Goal: Task Accomplishment & Management: Complete application form

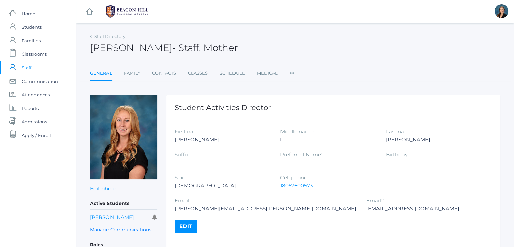
click at [257, 32] on div "Nicole Canty - Staff, Mother Nicole Canty Staff, Mother" at bounding box center [295, 43] width 411 height 25
click at [42, 53] on span "Classrooms" at bounding box center [34, 54] width 25 height 14
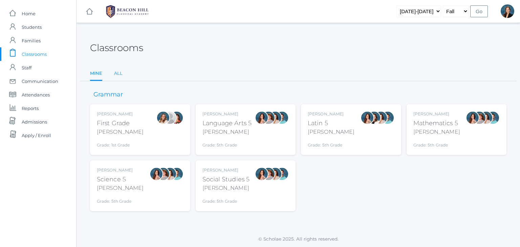
click at [119, 74] on link "All" at bounding box center [118, 74] width 8 height 14
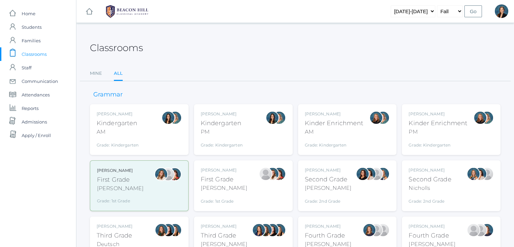
click at [217, 60] on div "Classrooms Mine All Mine All" at bounding box center [295, 56] width 411 height 50
click at [221, 117] on div "Jordyn Dewey Kindergarten PM Grade: Kindergarten *KIND" at bounding box center [222, 129] width 42 height 37
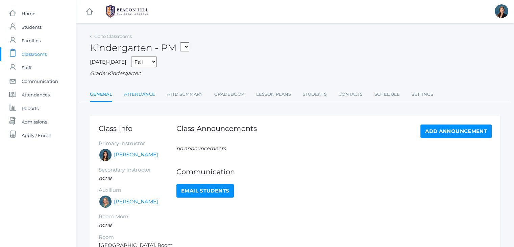
click at [142, 93] on link "Attendance" at bounding box center [139, 95] width 31 height 14
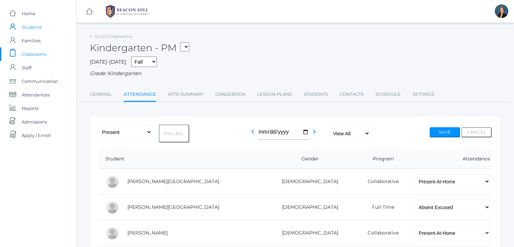
click at [27, 28] on span "Students" at bounding box center [32, 27] width 20 height 14
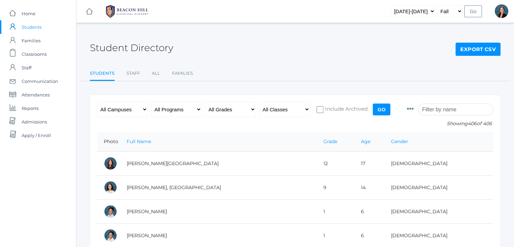
click at [450, 107] on input "search" at bounding box center [456, 110] width 75 height 12
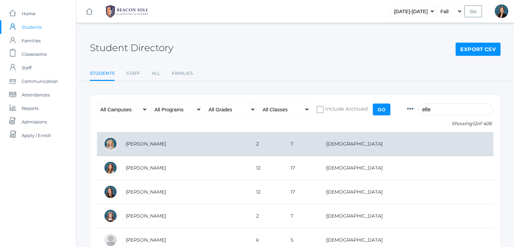
type input "elle"
click at [190, 148] on td "[PERSON_NAME]" at bounding box center [184, 144] width 131 height 24
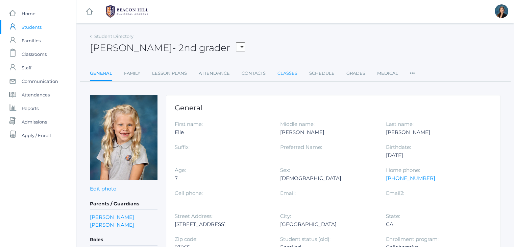
click at [288, 71] on link "Classes" at bounding box center [288, 74] width 20 height 14
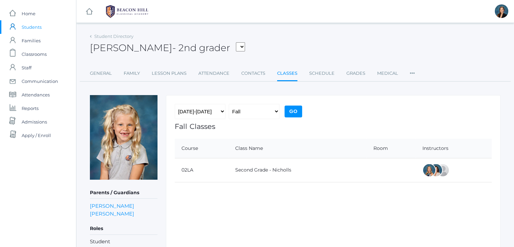
click at [34, 27] on span "Students" at bounding box center [32, 27] width 20 height 14
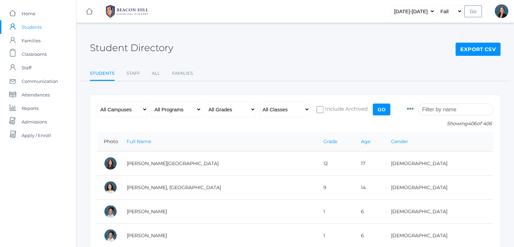
click at [461, 109] on input "search" at bounding box center [456, 110] width 75 height 12
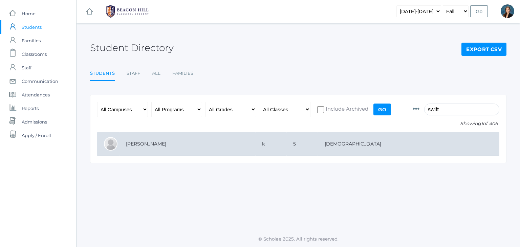
type input "swift"
click at [286, 149] on td "k" at bounding box center [270, 144] width 31 height 24
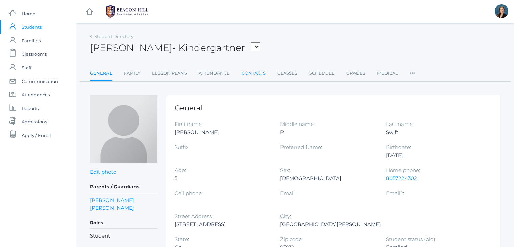
click at [252, 75] on link "Contacts" at bounding box center [254, 74] width 24 height 14
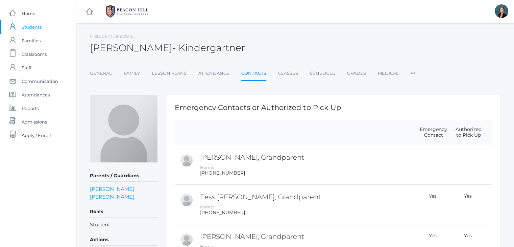
click at [284, 46] on div "Theodore Swift - Kindergartner Theodore Swift Kindergartner" at bounding box center [295, 43] width 411 height 25
click at [328, 45] on div "Theodore Swift - Kindergartner Theodore Swift Kindergartner" at bounding box center [295, 43] width 411 height 25
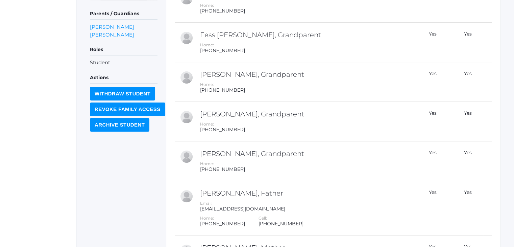
scroll to position [162, 0]
click at [19, 89] on div "icons/ui/navigation/home Created with Sketch. Home icons/user/plain Created wit…" at bounding box center [38, 91] width 76 height 506
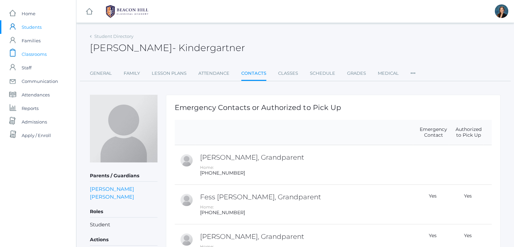
click at [40, 51] on span "Classrooms" at bounding box center [34, 54] width 25 height 14
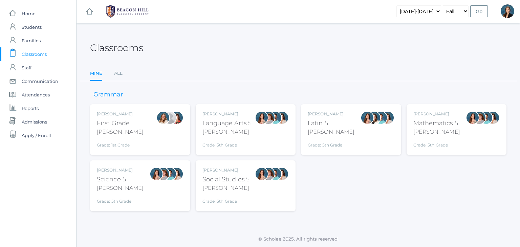
click at [218, 135] on div "Salazar" at bounding box center [226, 132] width 49 height 8
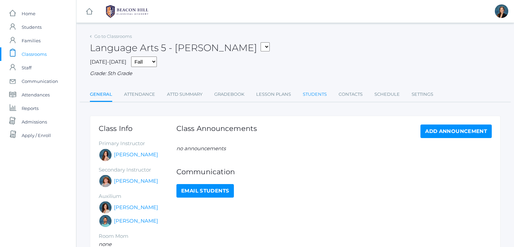
click at [311, 91] on link "Students" at bounding box center [315, 95] width 24 height 14
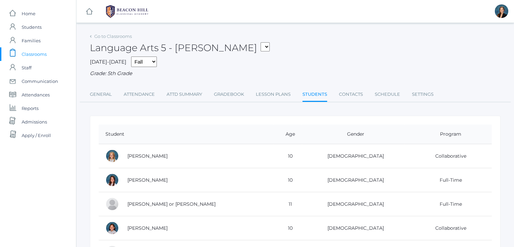
click at [24, 57] on span "Classrooms" at bounding box center [34, 54] width 25 height 14
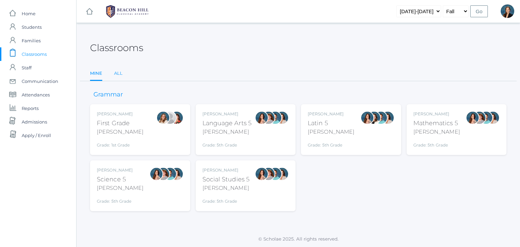
click at [118, 72] on link "All" at bounding box center [118, 74] width 8 height 14
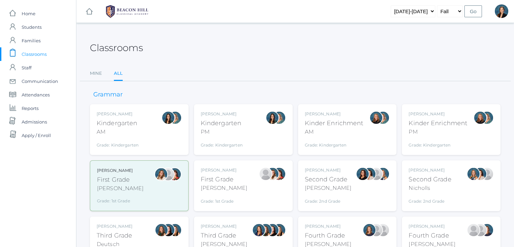
click at [341, 193] on div "Emily Balli Second Grade Balli Grade: 2nd Grade 02LA" at bounding box center [328, 185] width 47 height 37
click at [322, 223] on div "Ellie Bradley" at bounding box center [328, 226] width 47 height 6
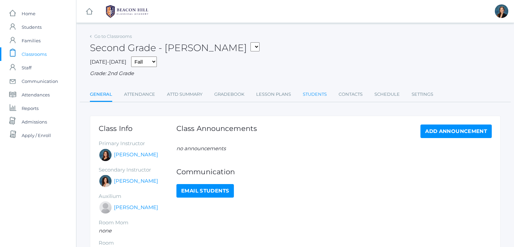
click at [309, 97] on link "Students" at bounding box center [315, 95] width 24 height 14
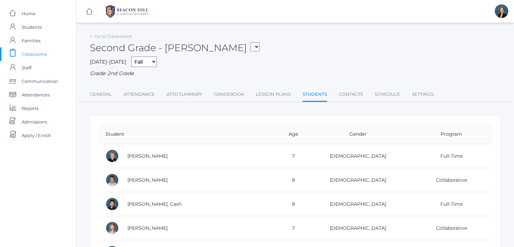
click at [297, 69] on div "2025-2026 Fall Spring Grade: 2nd Grade" at bounding box center [295, 66] width 411 height 21
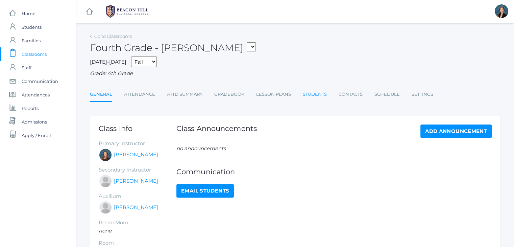
click at [319, 91] on link "Students" at bounding box center [315, 95] width 24 height 14
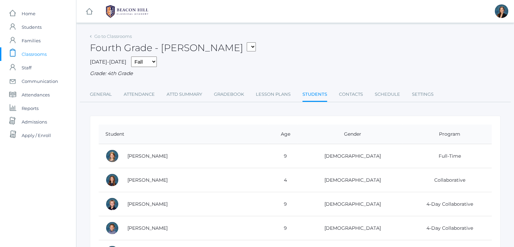
click at [36, 56] on span "Classrooms" at bounding box center [34, 54] width 25 height 14
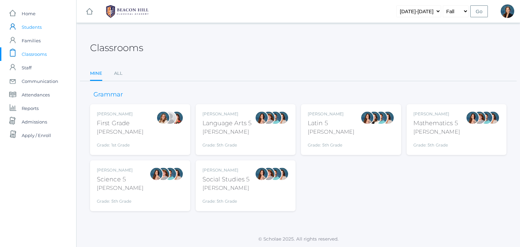
click at [25, 26] on span "Students" at bounding box center [32, 27] width 20 height 14
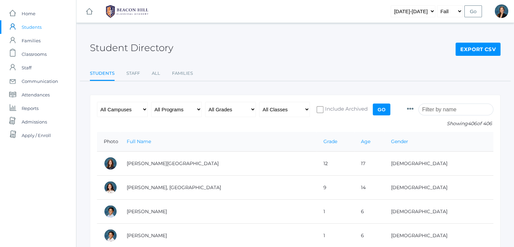
click at [447, 110] on input "search" at bounding box center [456, 110] width 75 height 12
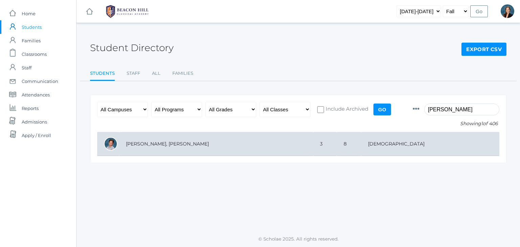
click at [198, 138] on td "[PERSON_NAME], [PERSON_NAME]" at bounding box center [216, 144] width 194 height 24
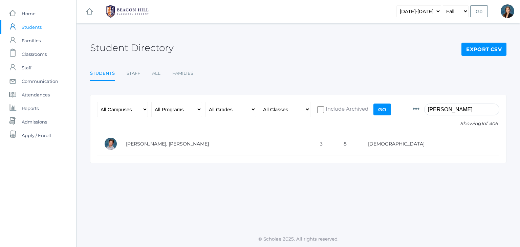
click at [439, 108] on input "nash" at bounding box center [461, 110] width 75 height 12
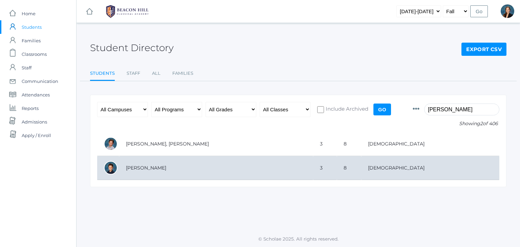
type input "dickey"
click at [176, 163] on td "[PERSON_NAME]" at bounding box center [216, 168] width 194 height 24
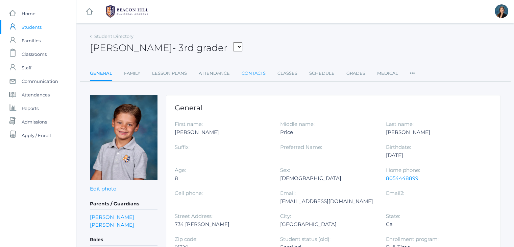
click at [255, 69] on link "Contacts" at bounding box center [254, 74] width 24 height 14
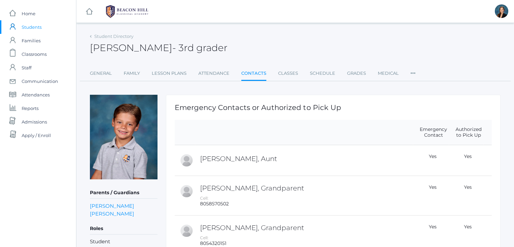
click at [255, 58] on div "Student Directory Nash Dickey - 3rd grader Nash Dickey 3rd grader General Famil…" at bounding box center [295, 56] width 411 height 50
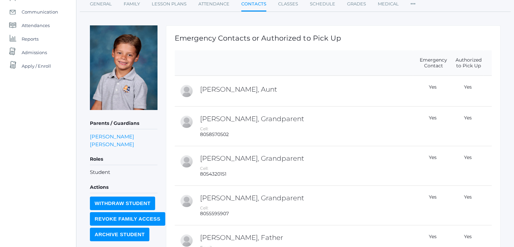
scroll to position [68, 0]
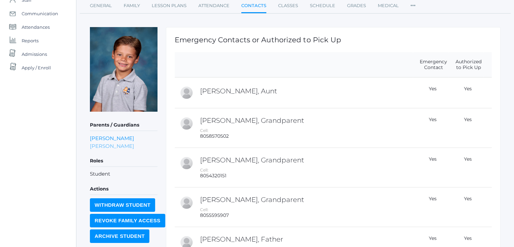
click at [119, 146] on link "Danielle Dickey" at bounding box center [112, 146] width 44 height 8
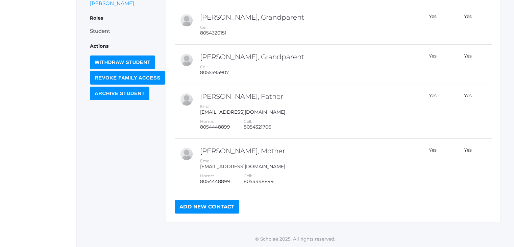
scroll to position [43, 0]
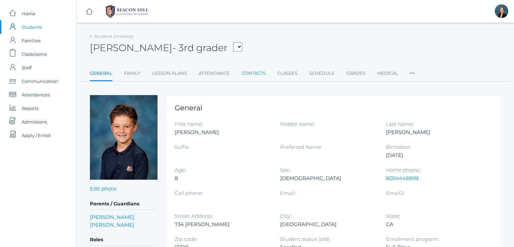
click at [257, 74] on link "Contacts" at bounding box center [254, 74] width 24 height 14
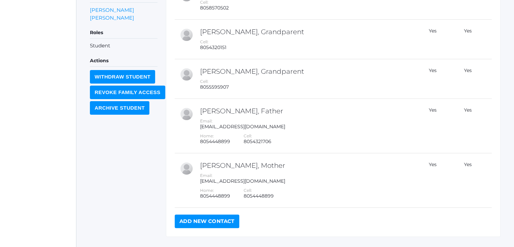
scroll to position [211, 0]
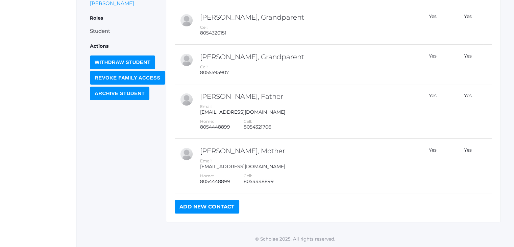
click at [218, 207] on link "Add New Contact" at bounding box center [207, 207] width 65 height 14
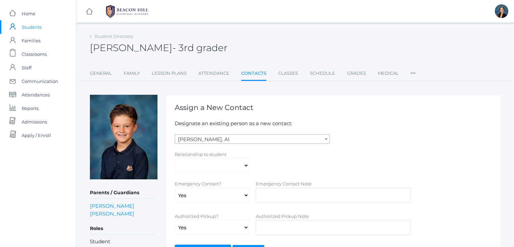
scroll to position [88, 0]
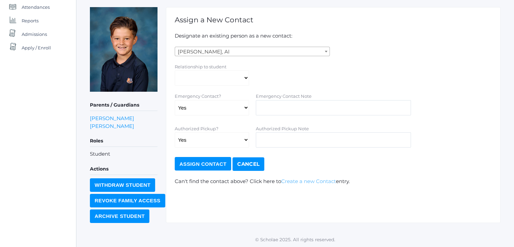
click at [316, 179] on link "Create a new Contact" at bounding box center [308, 181] width 55 height 6
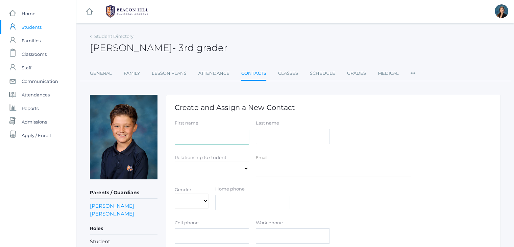
click at [206, 134] on input "First name" at bounding box center [212, 136] width 74 height 15
type input "Kayla"
click at [271, 135] on input "Last name" at bounding box center [293, 136] width 74 height 15
type input "Calman"
click at [189, 169] on select "Aunt Birth Mom Brother Father Friend Grandparent Guardian Mother Other Sister S…" at bounding box center [212, 168] width 74 height 15
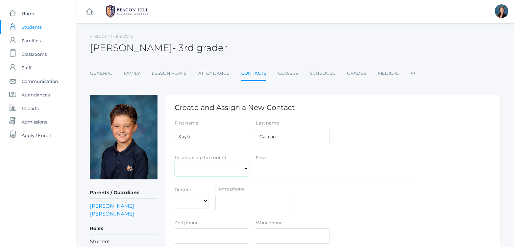
select select "Other"
click at [175, 161] on select "Aunt Birth Mom Brother Father Friend Grandparent Guardian Mother Other Sister S…" at bounding box center [212, 168] width 74 height 15
click at [426, 157] on div "Relationship to student Aunt Birth Mom Brother Father Friend Grandparent Guardi…" at bounding box center [333, 167] width 324 height 26
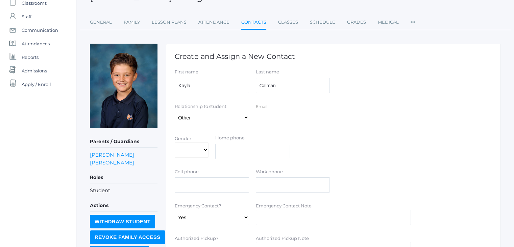
scroll to position [53, 0]
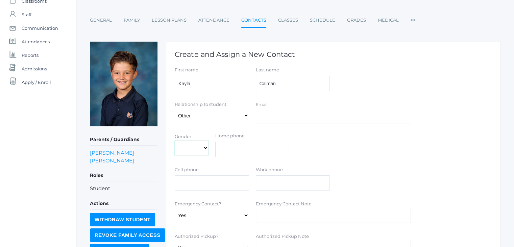
click at [193, 149] on select "Male Female" at bounding box center [192, 147] width 34 height 15
select select "[DEMOGRAPHIC_DATA]"
click at [175, 140] on select "Male Female" at bounding box center [192, 147] width 34 height 15
click at [211, 185] on input "text" at bounding box center [212, 182] width 74 height 15
type input "(818)970-8981"
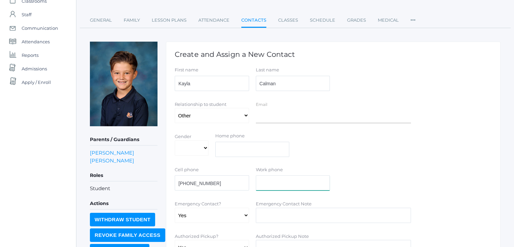
click at [374, 165] on form "First name Kayla Last name Calman Relationship to student Aunt Birth Mom Brothe…" at bounding box center [333, 172] width 317 height 211
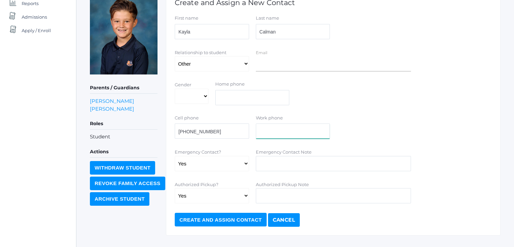
scroll to position [105, 0]
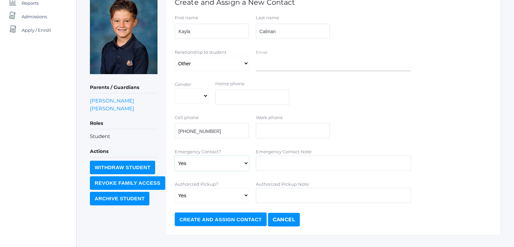
click at [208, 160] on select "Yes No" at bounding box center [212, 163] width 74 height 15
select select "false"
click at [175, 156] on select "Yes No" at bounding box center [212, 163] width 74 height 15
click at [285, 198] on input "Authorized Pickup Note" at bounding box center [333, 195] width 155 height 15
type input "N"
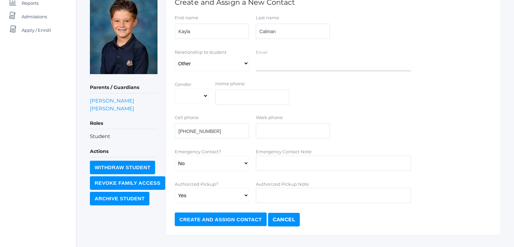
click at [234, 219] on input "Create and Assign Contact" at bounding box center [221, 219] width 92 height 14
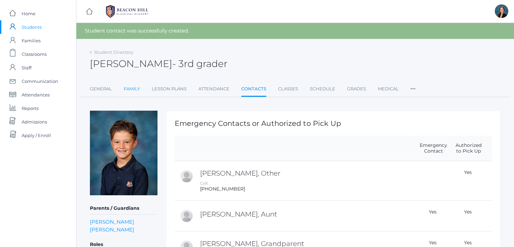
click at [131, 88] on link "Family" at bounding box center [132, 89] width 16 height 14
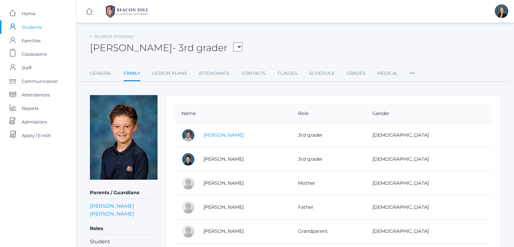
click at [216, 134] on link "[PERSON_NAME]" at bounding box center [224, 135] width 40 height 6
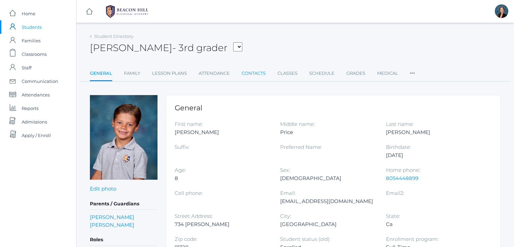
click at [254, 71] on link "Contacts" at bounding box center [254, 74] width 24 height 14
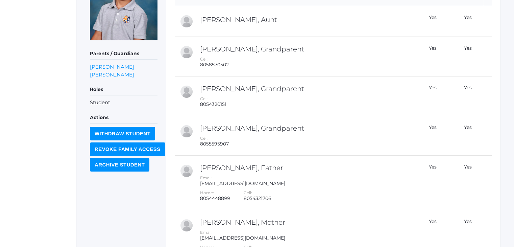
scroll to position [211, 0]
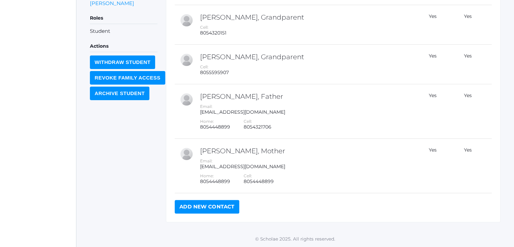
click at [216, 208] on link "Add New Contact" at bounding box center [207, 207] width 65 height 14
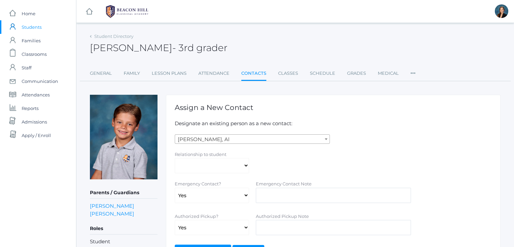
click at [452, 99] on div "Assign a New Contact Designate an existing person as a new contact: [PERSON_NAM…" at bounding box center [333, 203] width 335 height 216
click at [218, 164] on select "Aunt Birth Mom Brother Father Friend Grandparent Guardian Mother Other Sister S…" at bounding box center [212, 165] width 74 height 15
select select "Other"
click at [175, 158] on select "Aunt Birth Mom Brother Father Friend Grandparent Guardian Mother Other Sister S…" at bounding box center [212, 165] width 74 height 15
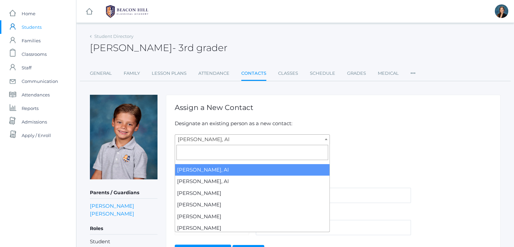
click at [250, 140] on span "[PERSON_NAME], Al" at bounding box center [252, 139] width 155 height 9
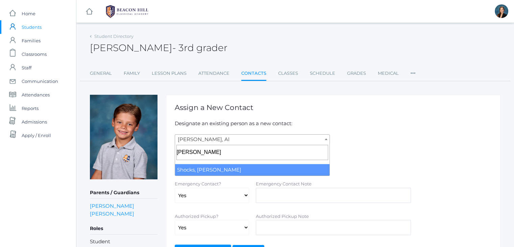
type input "Kayla"
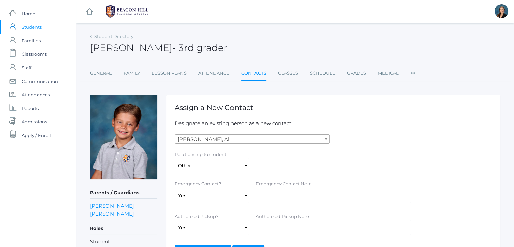
click at [411, 157] on div "Relationship to student Aunt Birth Mom Brother Father Friend Grandparent Guardi…" at bounding box center [333, 162] width 324 height 23
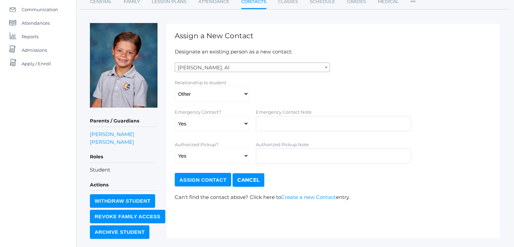
scroll to position [88, 0]
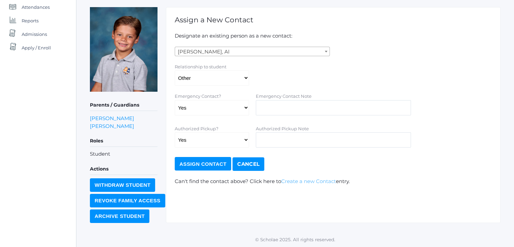
click at [327, 179] on link "Create a new Contact" at bounding box center [308, 181] width 55 height 6
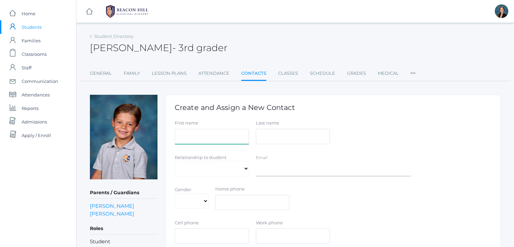
click at [215, 135] on input "First name" at bounding box center [212, 136] width 74 height 15
type input "Kayla"
click at [277, 137] on input "Last name" at bounding box center [293, 136] width 74 height 15
type input "Calman"
click at [281, 163] on input "Email" at bounding box center [333, 168] width 155 height 15
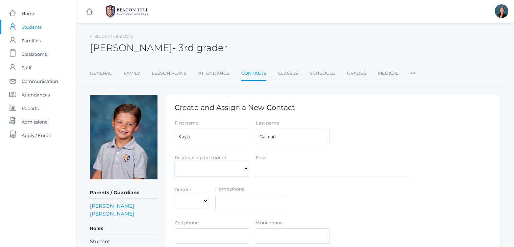
click at [237, 169] on select "Aunt Birth Mom Brother Father Friend Grandparent Guardian Mother Other Sister S…" at bounding box center [212, 168] width 74 height 15
select select "Other"
click at [175, 161] on select "Aunt Birth Mom Brother Father Friend Grandparent Guardian Mother Other Sister S…" at bounding box center [212, 168] width 74 height 15
click at [405, 153] on form "First name Kayla Last name Calman Relationship to student Aunt Birth Mom Brothe…" at bounding box center [333, 225] width 317 height 211
click at [218, 170] on select "Aunt Birth Mom Brother Father Friend Grandparent Guardian Mother Other Sister S…" at bounding box center [212, 168] width 74 height 15
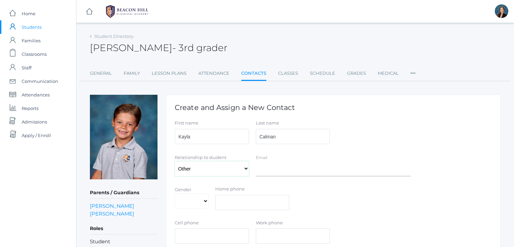
click at [218, 170] on select "Aunt Birth Mom Brother Father Friend Grandparent Guardian Mother Other Sister S…" at bounding box center [212, 168] width 74 height 15
click at [229, 236] on input "text" at bounding box center [212, 235] width 74 height 15
type input "(818)970-8981"
click at [463, 137] on div "First name Kayla Last name Calman" at bounding box center [333, 133] width 324 height 27
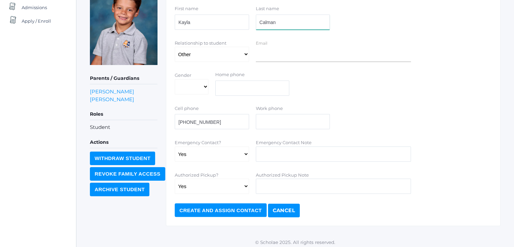
scroll to position [116, 0]
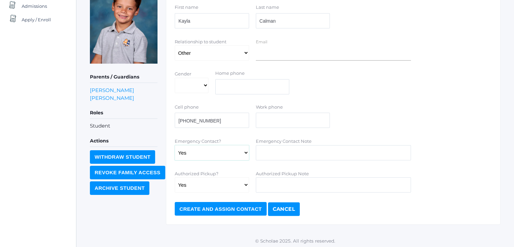
click at [202, 152] on select "Yes No" at bounding box center [212, 152] width 74 height 15
select select "false"
click at [175, 145] on select "Yes No" at bounding box center [212, 152] width 74 height 15
click at [399, 98] on form "First name Kayla Last name Calman Relationship to student Aunt Birth Mom Brothe…" at bounding box center [333, 109] width 317 height 211
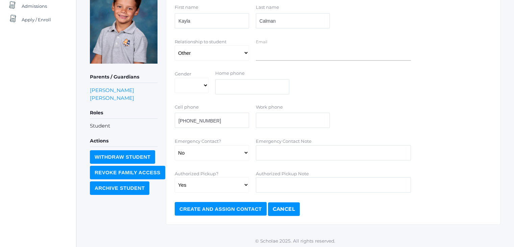
click at [399, 98] on form "First name Kayla Last name Calman Relationship to student Aunt Birth Mom Brothe…" at bounding box center [333, 109] width 317 height 211
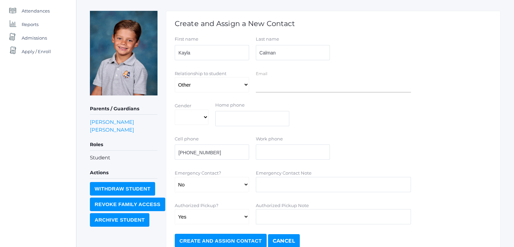
scroll to position [83, 0]
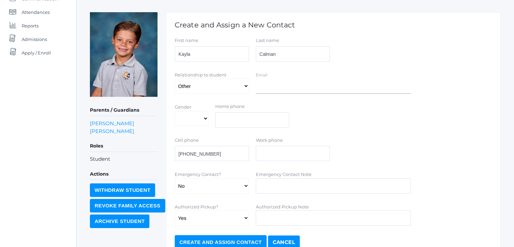
click at [218, 239] on input "Create and Assign Contact" at bounding box center [221, 242] width 92 height 14
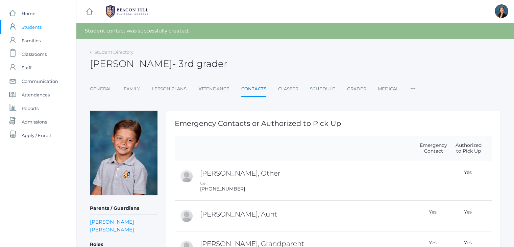
click at [28, 27] on span "Students" at bounding box center [32, 27] width 20 height 14
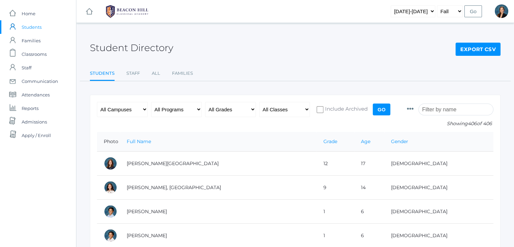
click at [455, 111] on input "search" at bounding box center [456, 110] width 75 height 12
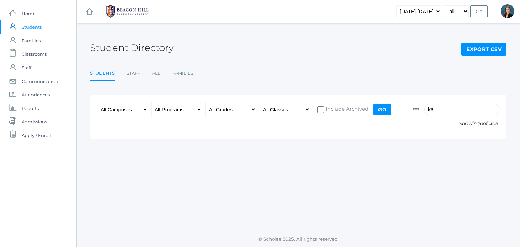
type input "k"
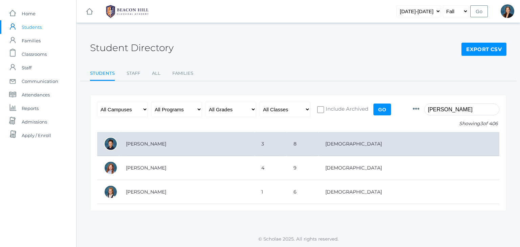
type input "[PERSON_NAME]"
click at [148, 153] on td "[PERSON_NAME]" at bounding box center [186, 144] width 135 height 24
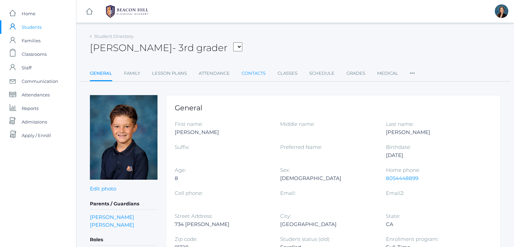
click at [254, 76] on link "Contacts" at bounding box center [254, 74] width 24 height 14
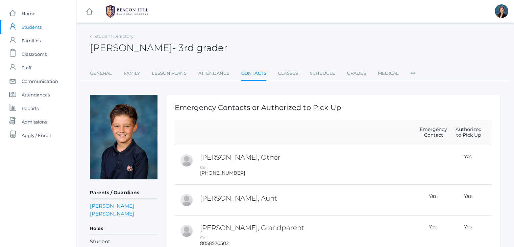
click at [276, 38] on div "[PERSON_NAME] - 3rd grader [PERSON_NAME] 3rd grader" at bounding box center [295, 43] width 411 height 25
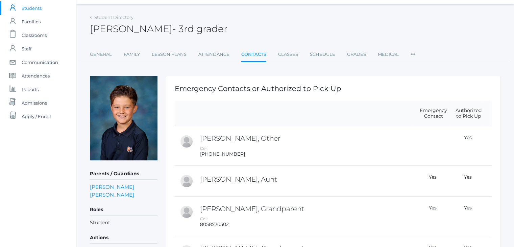
scroll to position [27, 0]
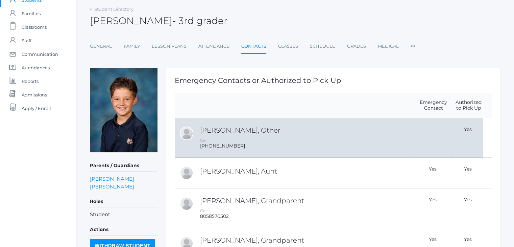
click at [237, 133] on h2 "[PERSON_NAME], Other" at bounding box center [305, 130] width 211 height 7
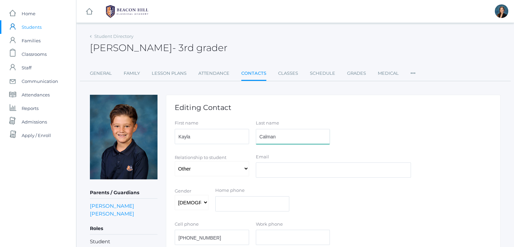
click at [269, 136] on input "Calman" at bounding box center [293, 136] width 74 height 15
type input "[PERSON_NAME]"
click at [376, 133] on div "First name [PERSON_NAME] Last name [PERSON_NAME]" at bounding box center [333, 133] width 324 height 27
click at [28, 55] on span "Classrooms" at bounding box center [34, 54] width 25 height 14
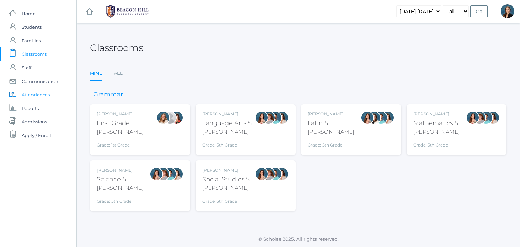
click at [31, 92] on span "Attendances" at bounding box center [36, 95] width 28 height 14
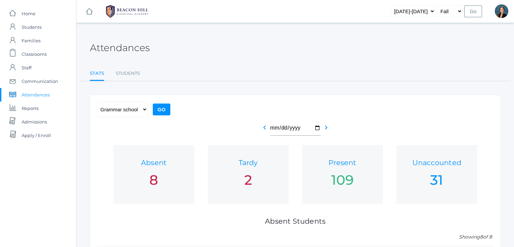
click at [304, 78] on ul "Stats Students" at bounding box center [295, 74] width 411 height 15
click at [266, 128] on icon "chevron_left" at bounding box center [265, 127] width 8 height 8
click at [283, 46] on div "Attendances" at bounding box center [295, 43] width 411 height 25
click at [263, 128] on icon "chevron_left" at bounding box center [265, 127] width 8 height 8
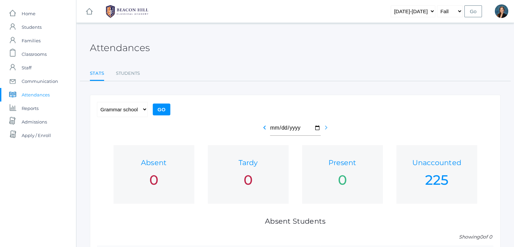
click at [327, 128] on icon "chevron_right" at bounding box center [326, 127] width 8 height 8
click at [30, 57] on span "Classrooms" at bounding box center [34, 54] width 25 height 14
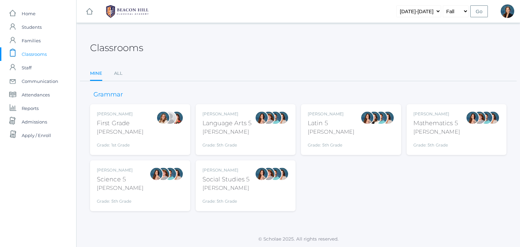
click at [272, 63] on div "Classrooms Mine All Mine All" at bounding box center [298, 56] width 416 height 50
click at [33, 25] on span "Students" at bounding box center [32, 27] width 20 height 14
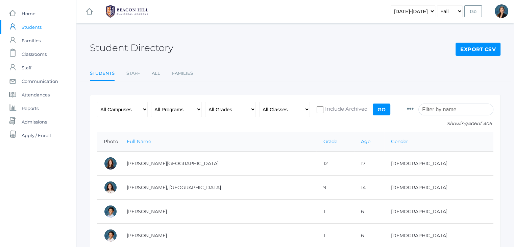
click at [454, 108] on input "search" at bounding box center [456, 110] width 75 height 12
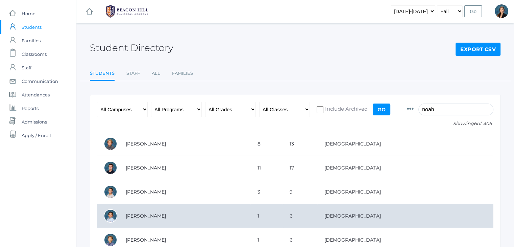
type input "noah"
click at [251, 215] on td "[PERSON_NAME]" at bounding box center [185, 216] width 132 height 24
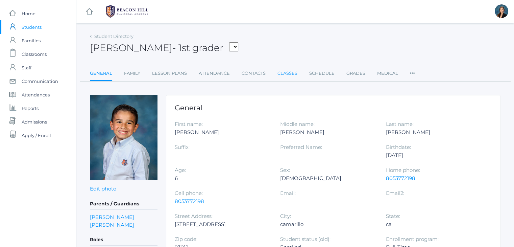
click at [286, 74] on link "Classes" at bounding box center [288, 74] width 20 height 14
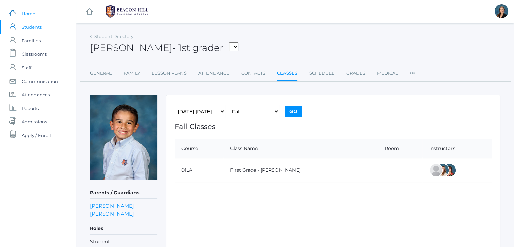
click at [25, 14] on span "Home" at bounding box center [29, 14] width 14 height 14
